Goal: Transaction & Acquisition: Obtain resource

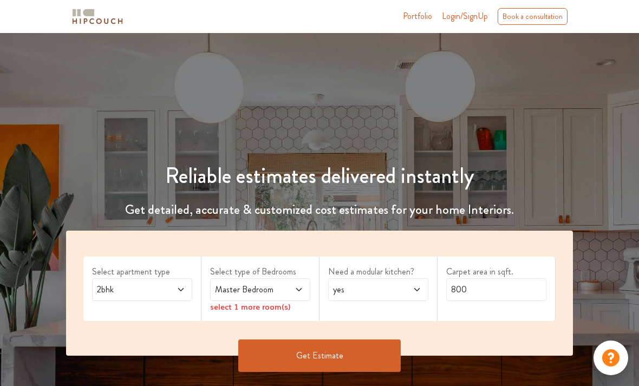
click at [460, 16] on span "Login/SignUp" at bounding box center [465, 16] width 46 height 12
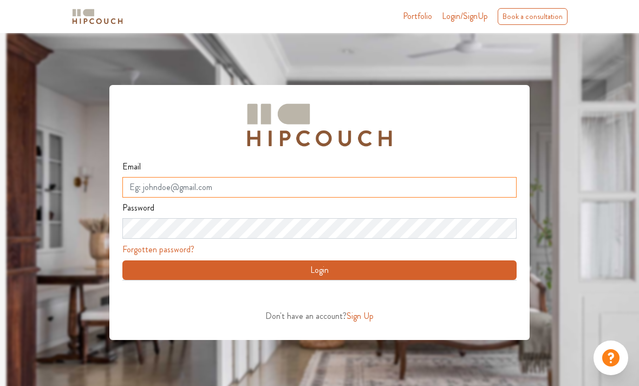
click at [214, 188] on input "Email" at bounding box center [319, 187] width 394 height 21
type input "studioandpune@gmail.com"
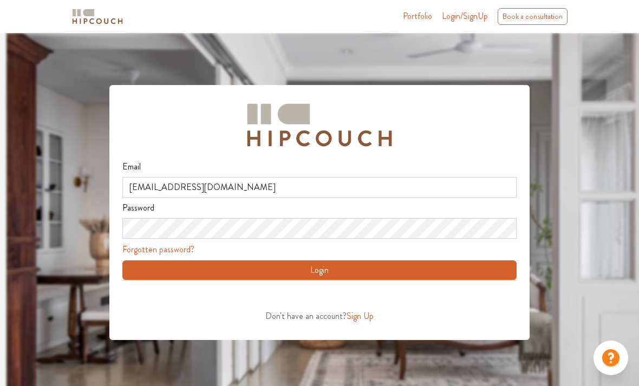
click at [352, 268] on button "Login" at bounding box center [319, 269] width 394 height 19
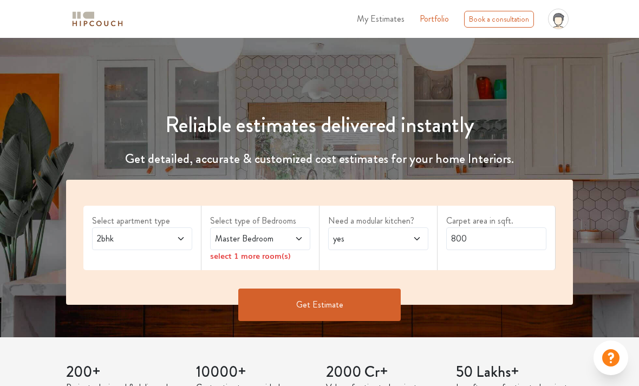
scroll to position [54, 0]
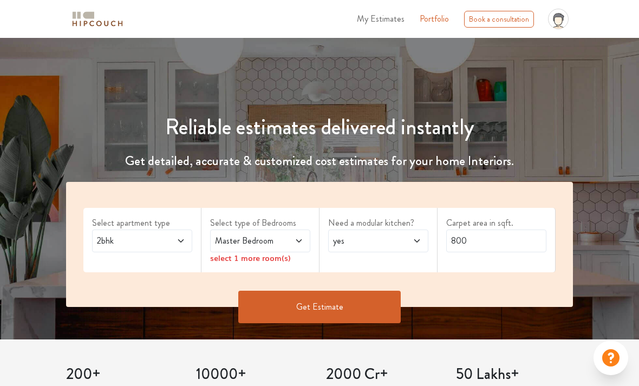
click at [382, 24] on span "My Estimates" at bounding box center [381, 18] width 48 height 12
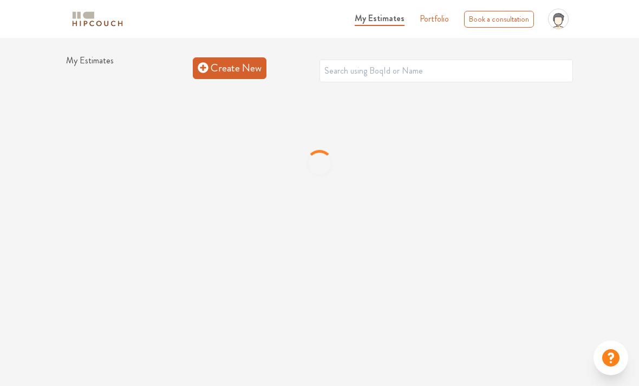
click at [230, 68] on link "Create New" at bounding box center [230, 68] width 74 height 22
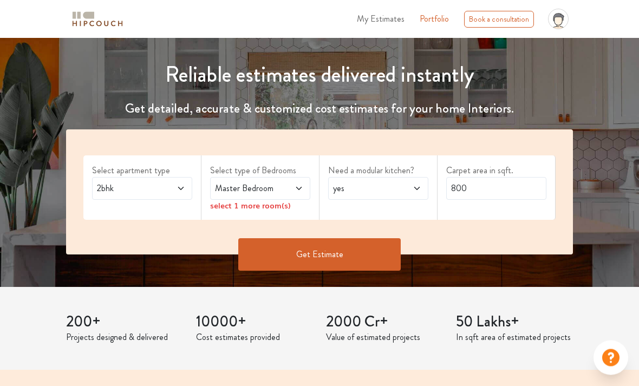
scroll to position [106, 0]
click at [304, 187] on div "Master Bedroom" at bounding box center [260, 188] width 100 height 23
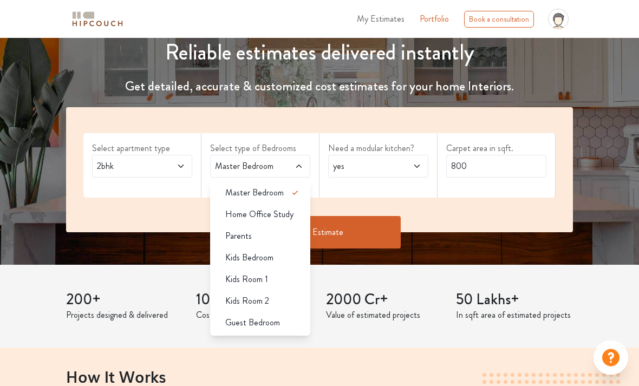
scroll to position [128, 0]
click at [275, 327] on span "Guest Bedroom" at bounding box center [252, 322] width 55 height 13
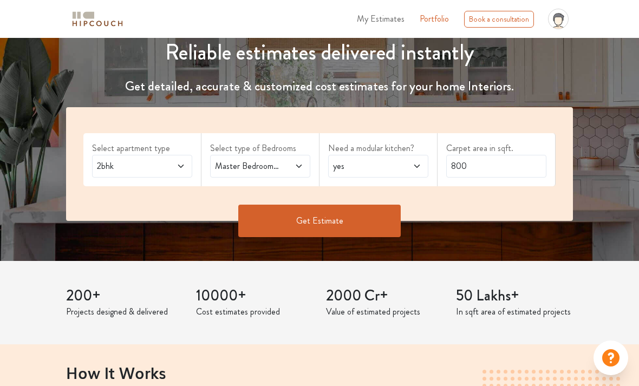
click at [344, 222] on button "Get Estimate" at bounding box center [319, 221] width 162 height 32
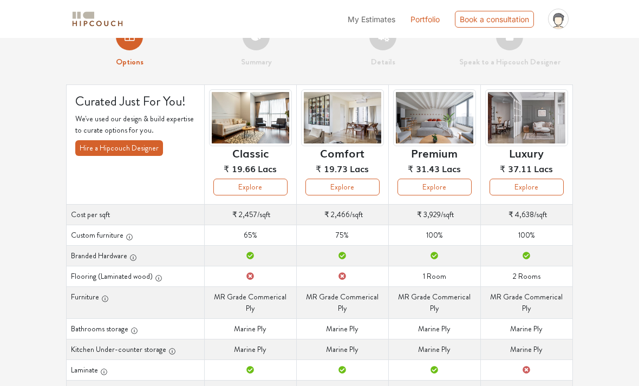
scroll to position [27, 0]
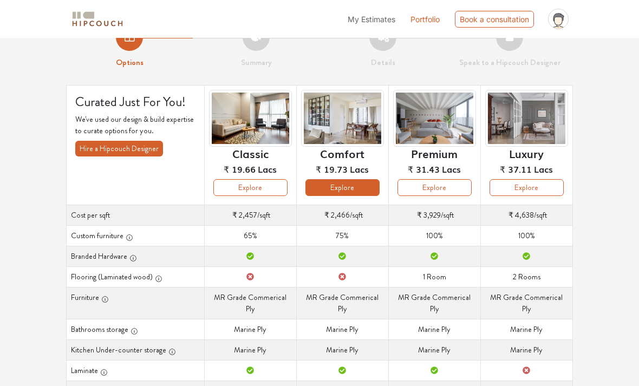
click at [346, 187] on button "Explore" at bounding box center [342, 187] width 74 height 17
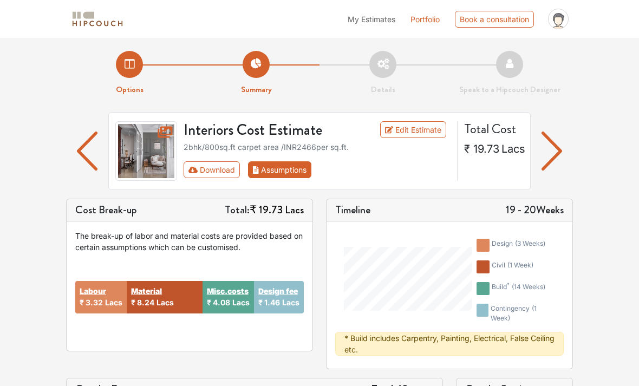
click at [288, 172] on button "Assumptions" at bounding box center [279, 169] width 63 height 17
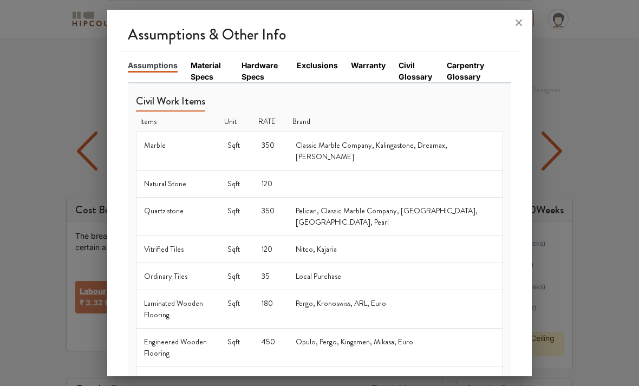
click at [205, 60] on link "Material Specs" at bounding box center [210, 71] width 38 height 23
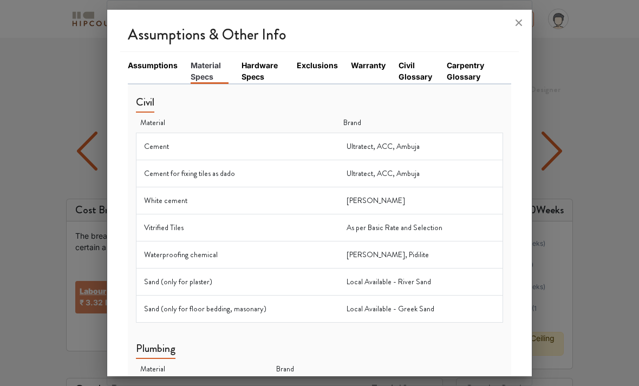
click at [263, 60] on link "Hardware Specs" at bounding box center [262, 71] width 42 height 23
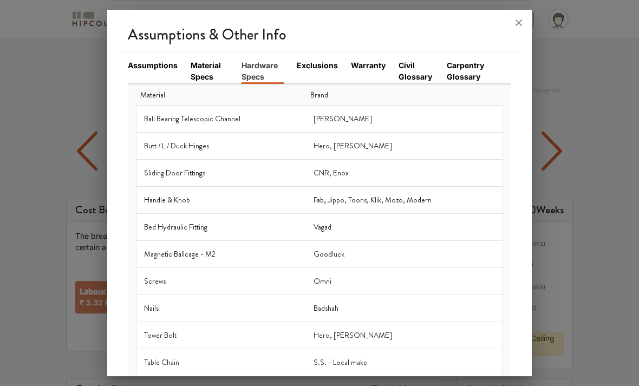
click at [326, 60] on link "Exclusions" at bounding box center [317, 65] width 41 height 11
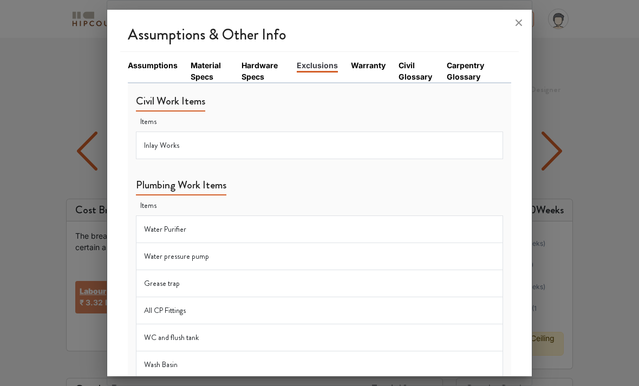
click at [362, 60] on link "Warranty" at bounding box center [368, 65] width 35 height 11
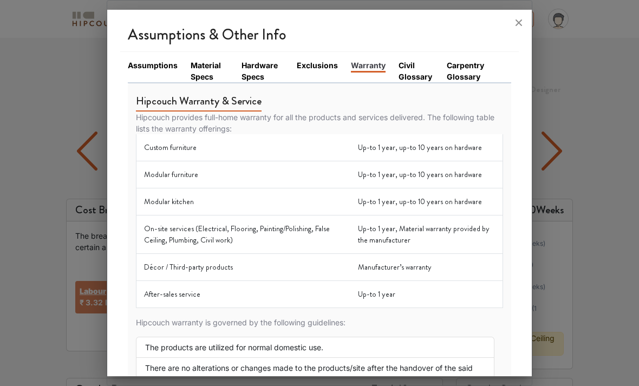
click at [414, 60] on link "Civil Glossary" at bounding box center [416, 71] width 36 height 23
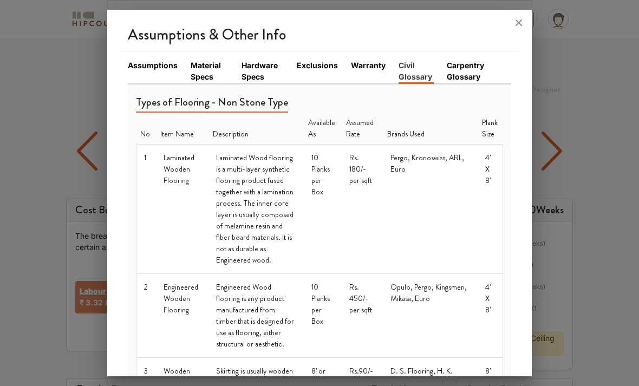
click at [154, 60] on link "Assumptions" at bounding box center [153, 65] width 50 height 11
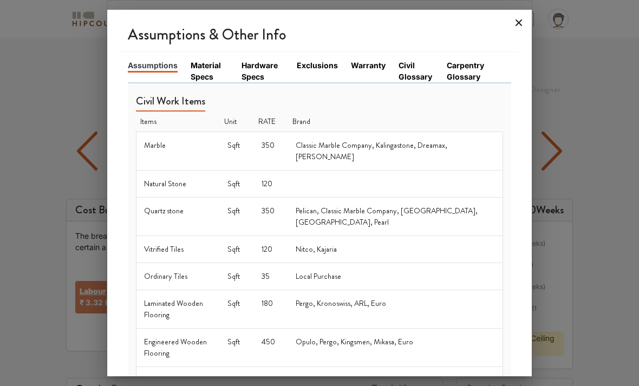
click at [522, 14] on icon at bounding box center [518, 22] width 17 height 17
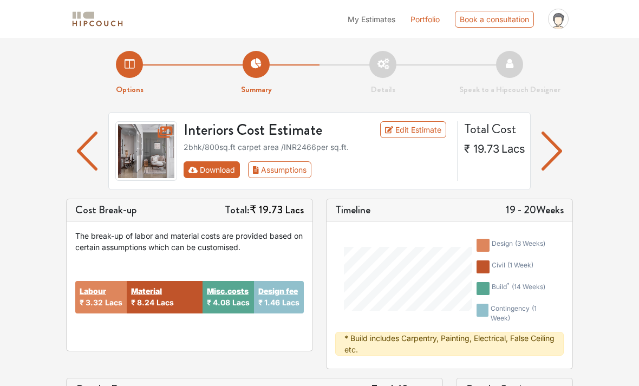
click at [218, 167] on button "Download" at bounding box center [211, 169] width 57 height 17
click at [217, 169] on button "Download" at bounding box center [211, 169] width 57 height 17
click at [207, 168] on button "Download" at bounding box center [211, 169] width 57 height 17
click at [211, 166] on button "Download" at bounding box center [211, 169] width 57 height 17
